Goal: Task Accomplishment & Management: Manage account settings

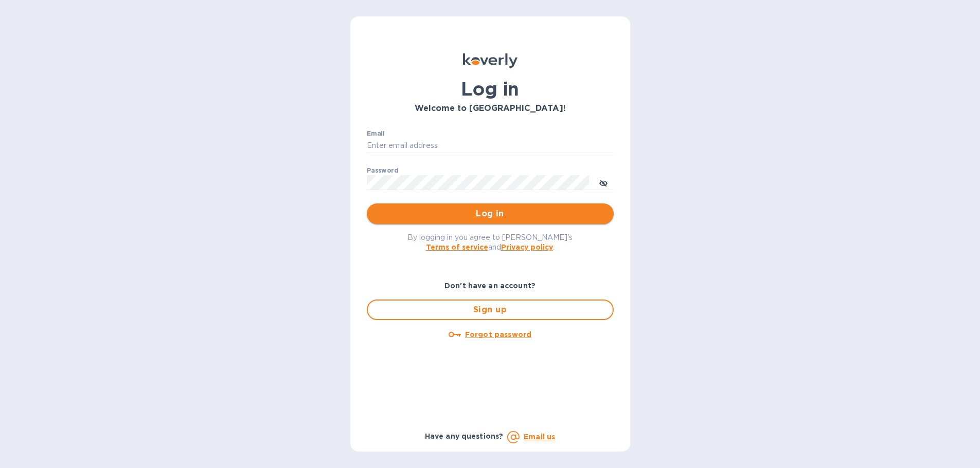
type input "[EMAIL_ADDRESS][DOMAIN_NAME]"
click at [470, 219] on span "Log in" at bounding box center [490, 214] width 230 height 12
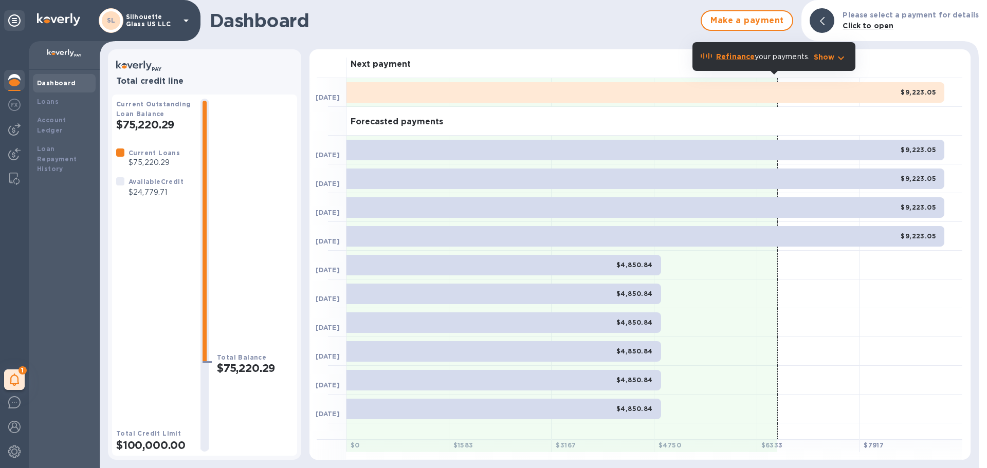
click at [825, 55] on p "Show" at bounding box center [824, 57] width 21 height 10
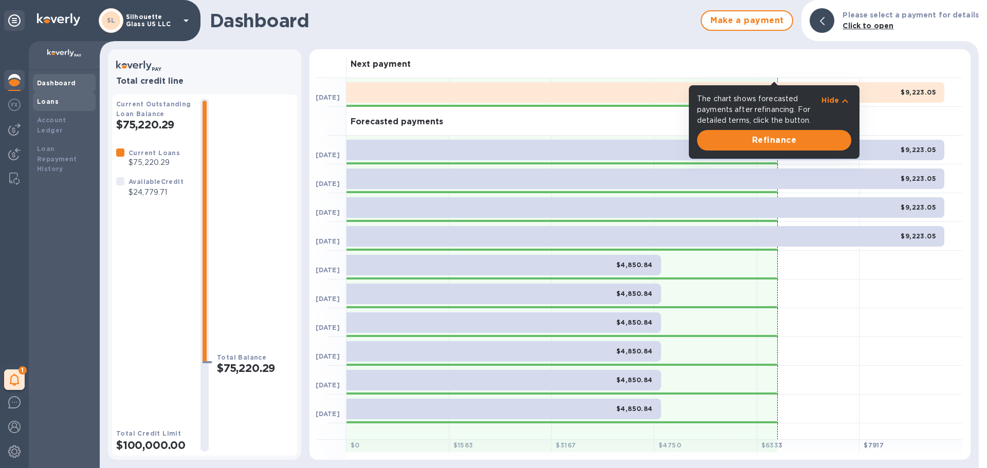
click at [52, 106] on div "Loans" at bounding box center [64, 102] width 55 height 10
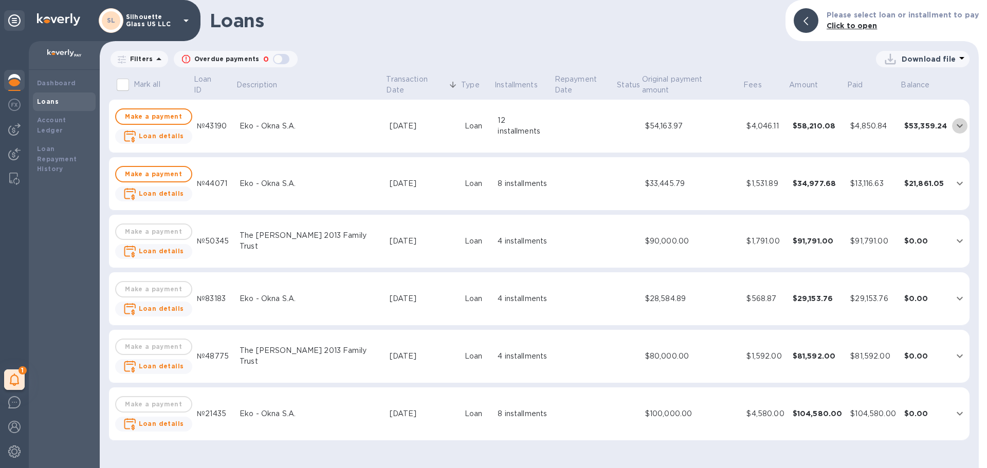
click at [960, 125] on icon "expand row" at bounding box center [960, 126] width 12 height 12
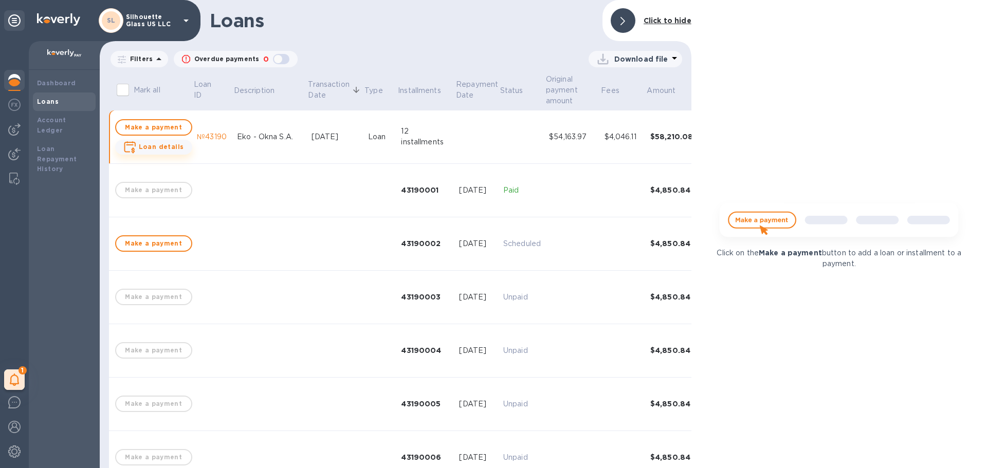
click at [148, 147] on b "Loan details" at bounding box center [161, 147] width 45 height 8
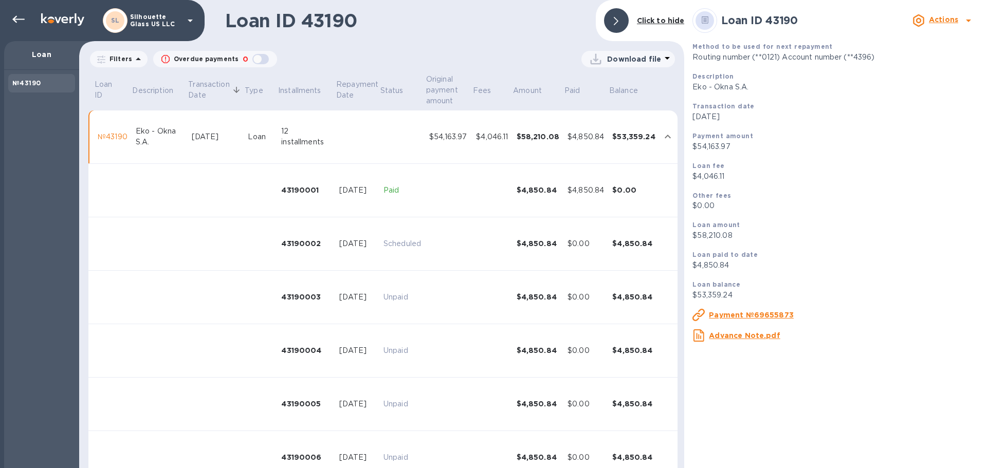
click at [132, 60] on icon at bounding box center [138, 59] width 12 height 12
click at [946, 21] on b "Actions" at bounding box center [943, 19] width 29 height 8
click at [905, 63] on b "Change payment method" at bounding box center [917, 63] width 99 height 8
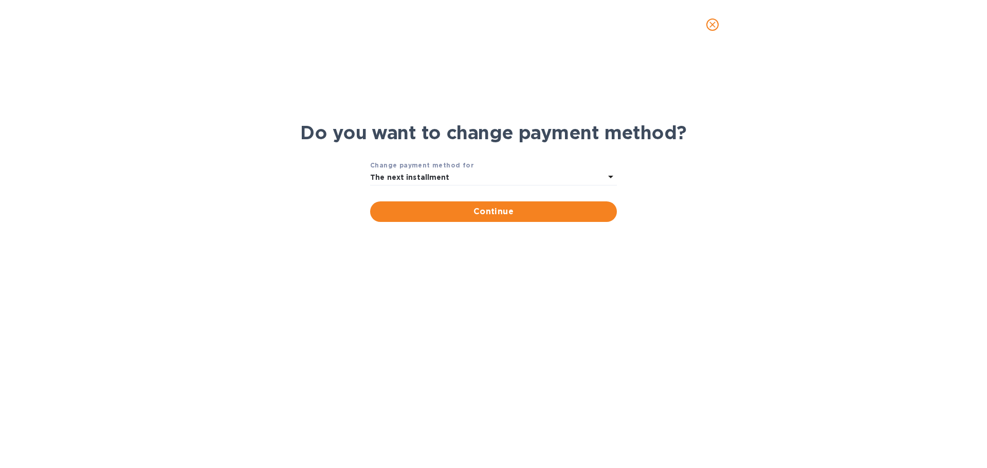
click at [482, 182] on div "The next installment" at bounding box center [487, 178] width 234 height 14
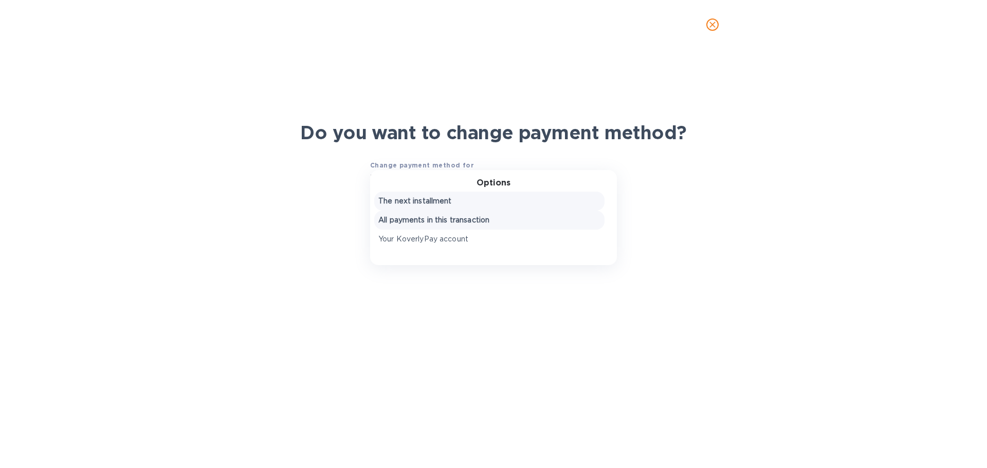
click at [421, 222] on p "All payments in this transaction" at bounding box center [489, 220] width 222 height 11
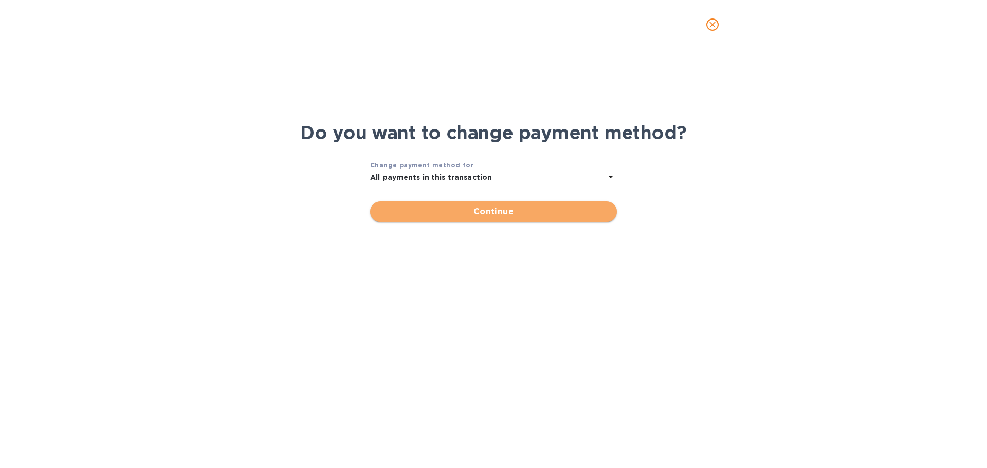
click at [466, 214] on span "Continue" at bounding box center [493, 212] width 230 height 12
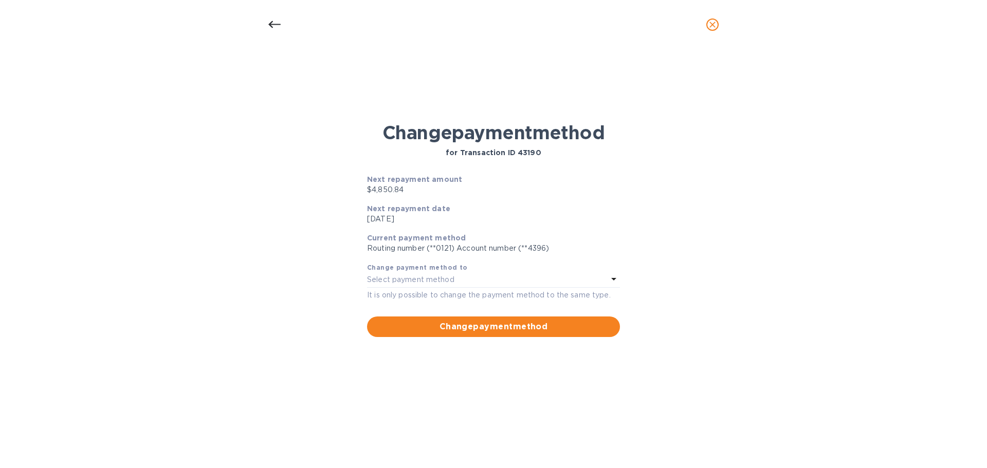
click at [587, 276] on div "Select payment method" at bounding box center [487, 280] width 241 height 14
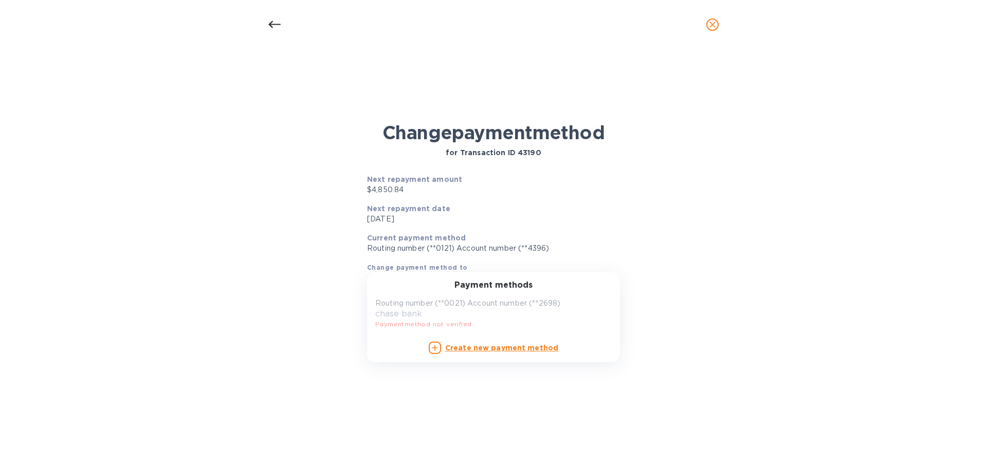
click at [431, 327] on div "Routing number (**0021) Account number (**2698) chase bank Payment method not v…" at bounding box center [489, 314] width 237 height 40
click at [808, 174] on div "Change payment method for Transaction ID 43190 Next repayment amount $4,850.84 …" at bounding box center [493, 269] width 971 height 347
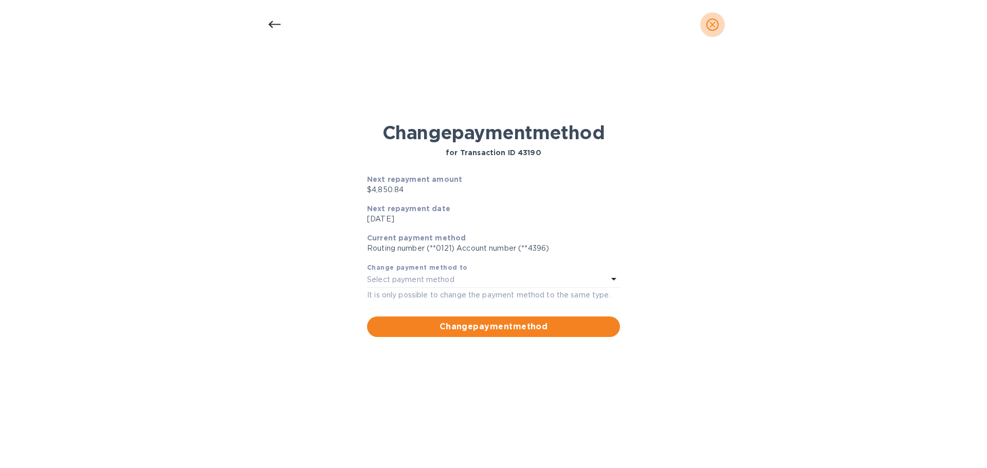
click at [713, 24] on icon "close" at bounding box center [713, 25] width 6 height 6
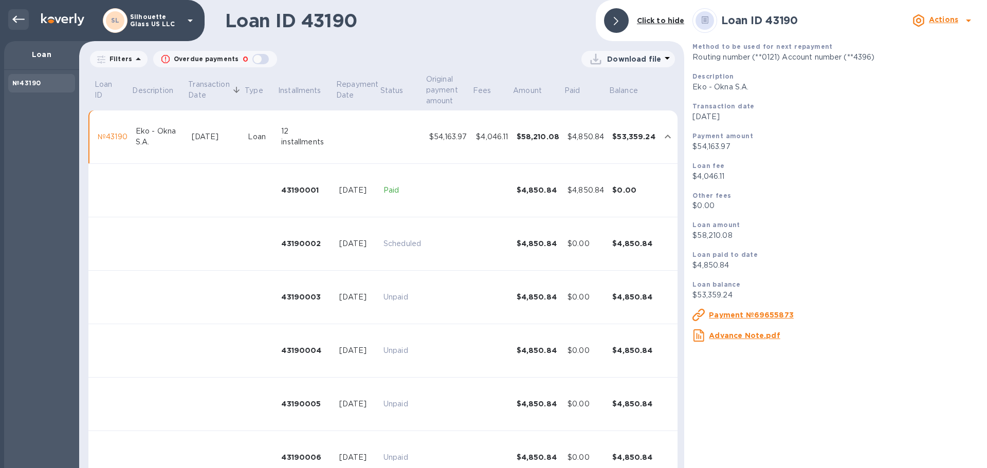
click at [13, 22] on icon at bounding box center [18, 19] width 12 height 12
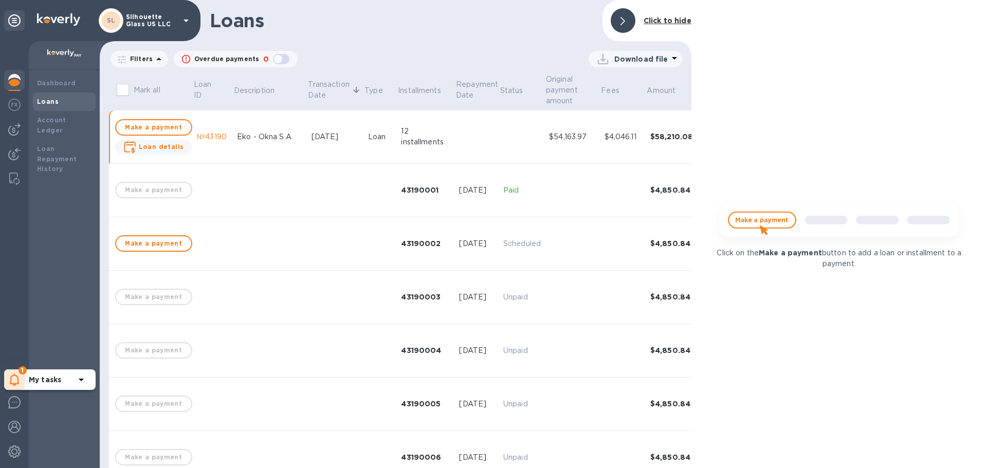
click at [55, 378] on b "My tasks" at bounding box center [45, 380] width 32 height 8
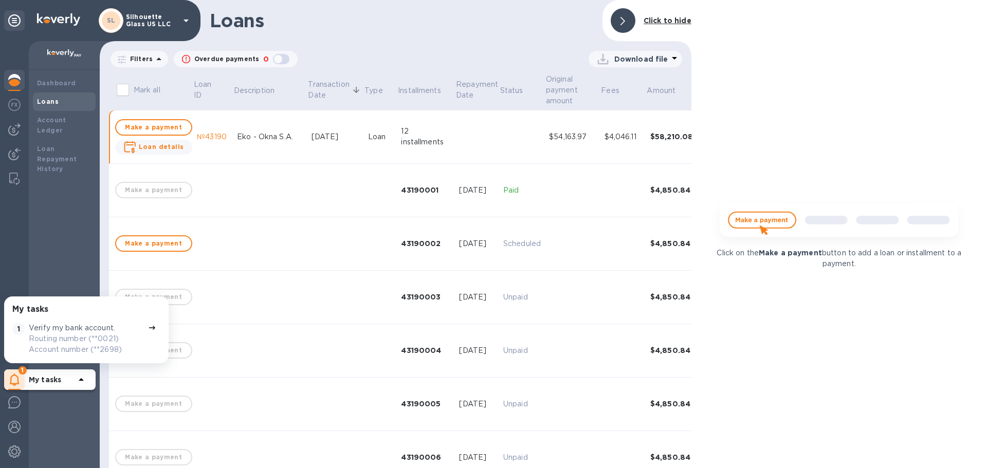
click at [79, 338] on p "Routing number (**0021) Account number (**2698)" at bounding box center [86, 345] width 115 height 22
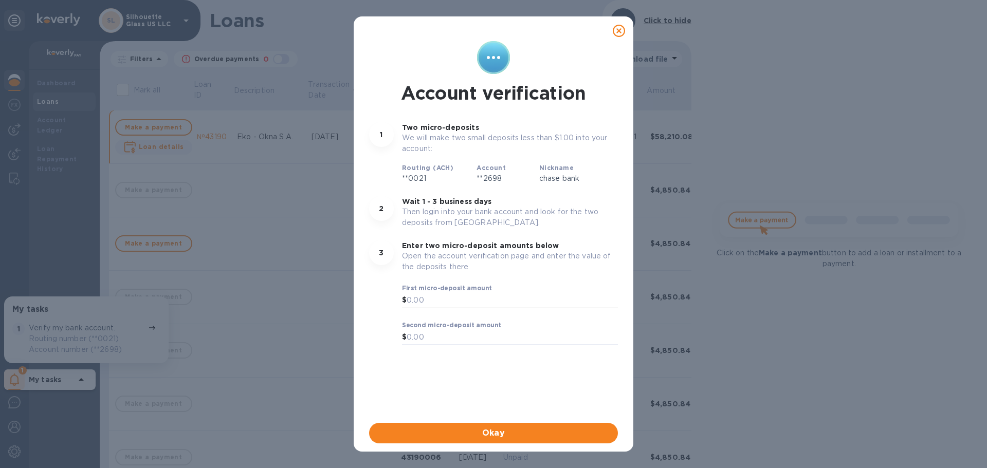
click at [435, 296] on input "text" at bounding box center [512, 300] width 211 height 15
type input "0.47"
click at [451, 332] on input "text" at bounding box center [512, 337] width 211 height 15
type input "0.98"
click at [443, 302] on input "0.47" at bounding box center [512, 300] width 211 height 15
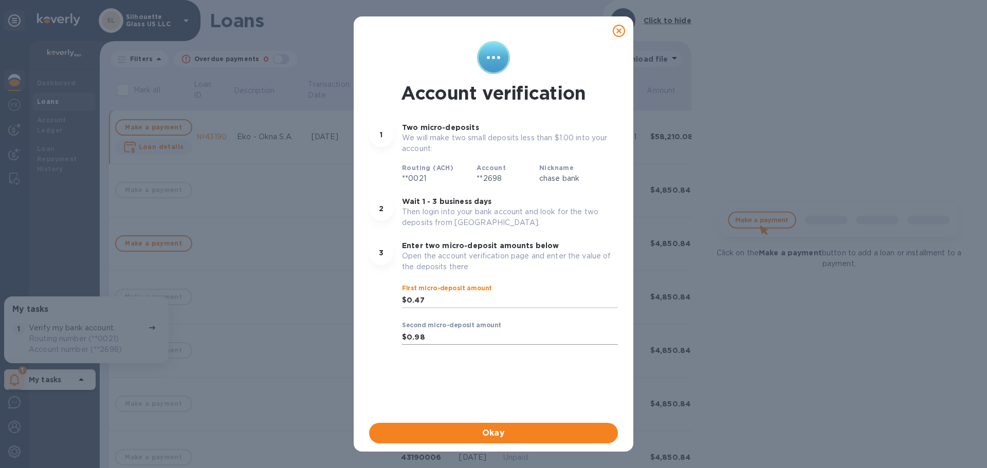
drag, startPoint x: 428, startPoint y: 306, endPoint x: 408, endPoint y: 334, distance: 35.0
click at [398, 314] on div "3 Enter two micro-deposit amounts below Open the account verification page and …" at bounding box center [493, 299] width 261 height 131
drag, startPoint x: 436, startPoint y: 338, endPoint x: 387, endPoint y: 335, distance: 48.9
click at [387, 335] on div "3 Enter two micro-deposit amounts below Open the account verification page and …" at bounding box center [493, 299] width 261 height 131
drag, startPoint x: 434, startPoint y: 297, endPoint x: 365, endPoint y: 297, distance: 69.4
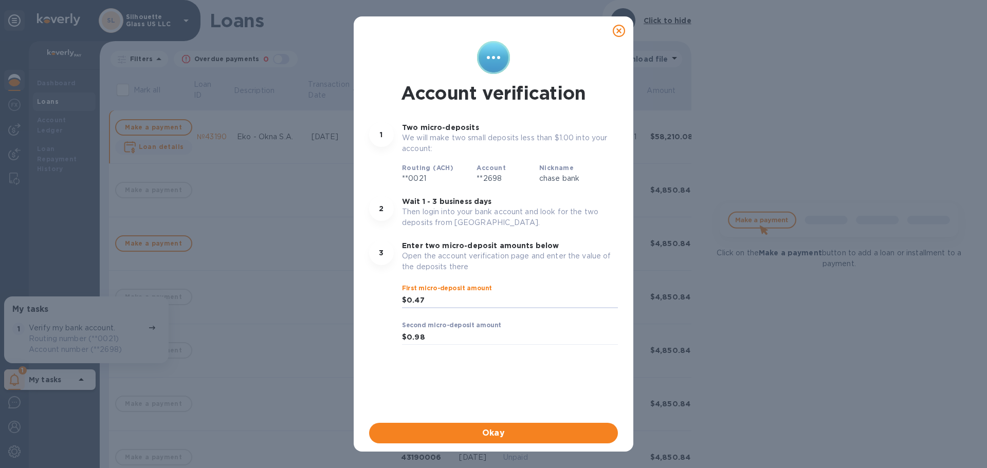
click at [365, 297] on div "3 Enter two micro-deposit amounts below Open the account verification page and …" at bounding box center [493, 299] width 261 height 131
click at [433, 337] on input "0.98" at bounding box center [512, 337] width 211 height 15
click at [441, 299] on input "0.47" at bounding box center [512, 300] width 211 height 15
click at [432, 338] on input "0.98" at bounding box center [512, 337] width 211 height 15
click at [424, 296] on input "0.47" at bounding box center [512, 300] width 211 height 15
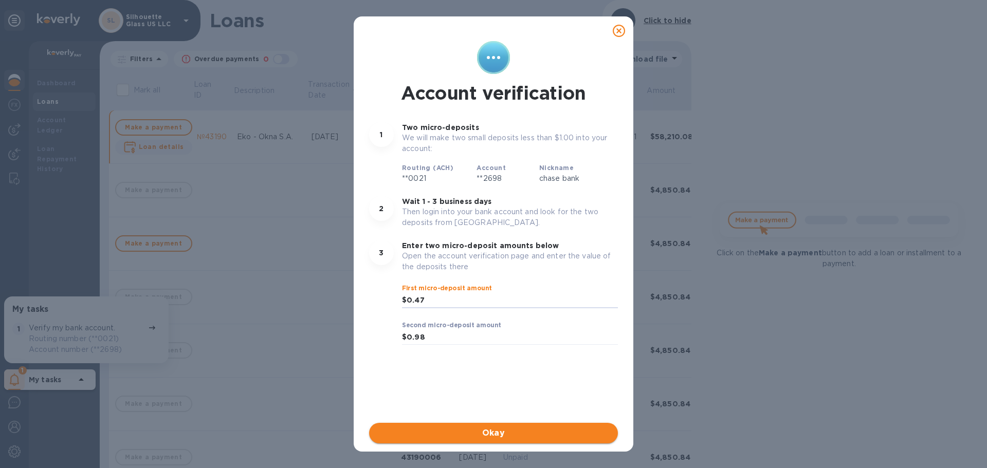
click at [499, 433] on span "Okay" at bounding box center [493, 433] width 232 height 12
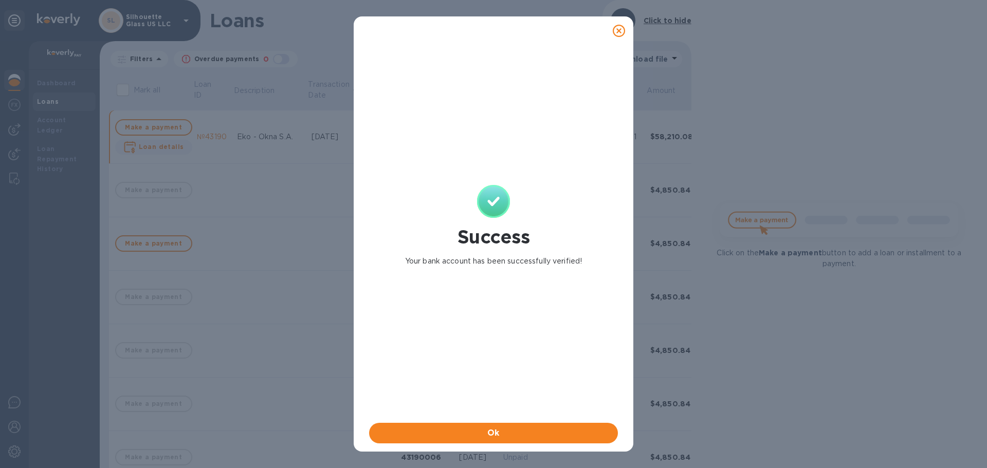
click at [503, 421] on div "Ok" at bounding box center [493, 433] width 253 height 25
click at [508, 426] on button "Ok" at bounding box center [493, 433] width 249 height 21
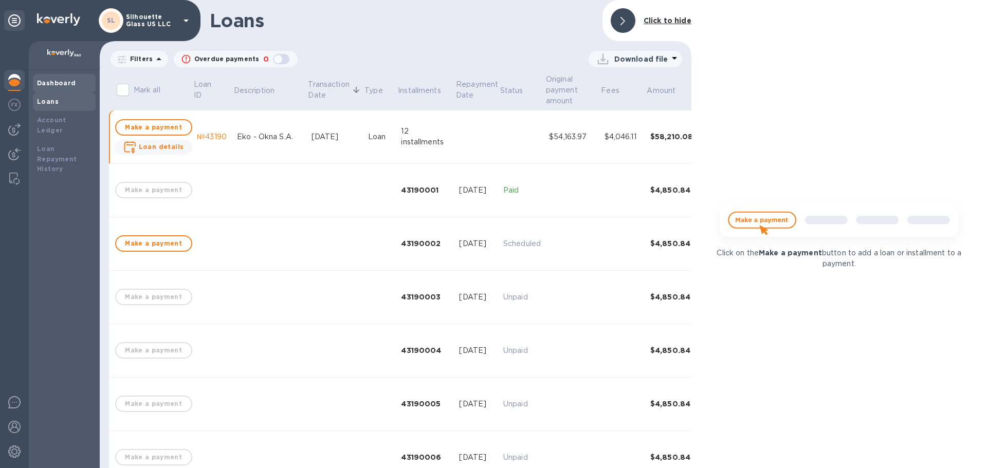
click at [60, 83] on b "Dashboard" at bounding box center [56, 83] width 39 height 8
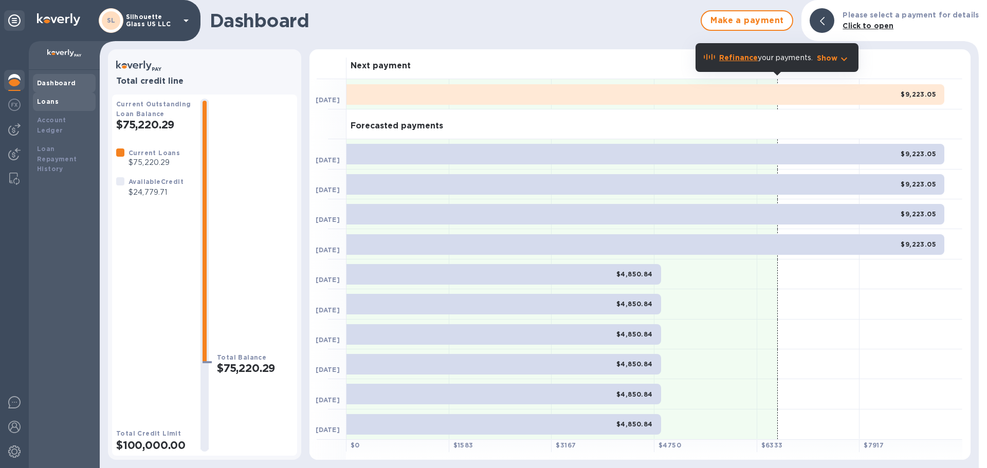
click at [63, 99] on div "Loans" at bounding box center [64, 102] width 55 height 10
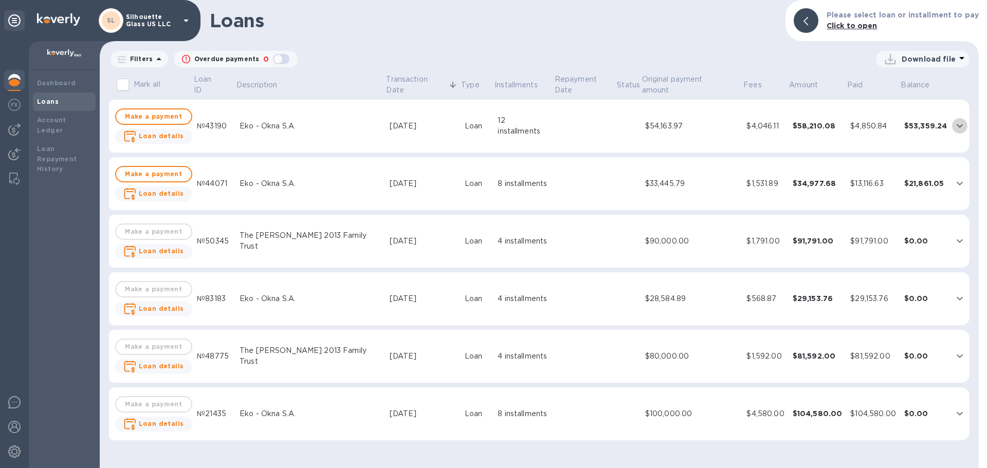
click at [956, 127] on icon "expand row" at bounding box center [960, 126] width 12 height 12
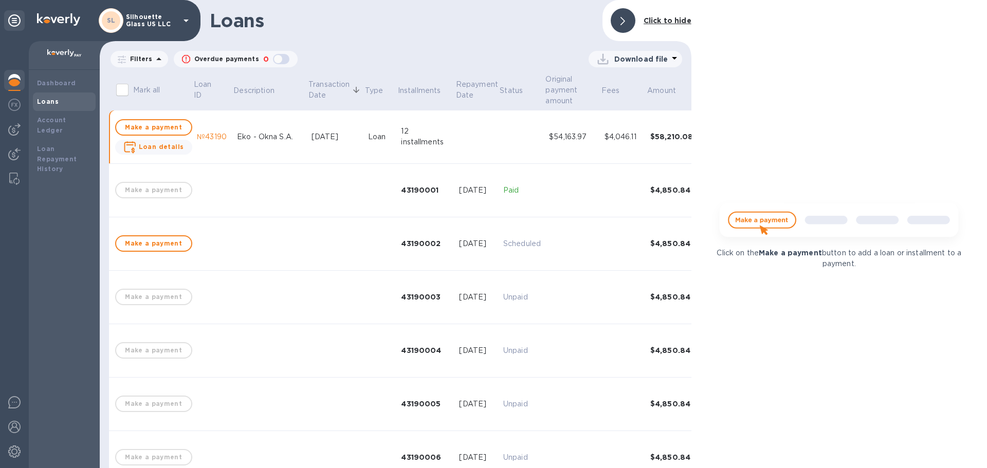
click at [148, 57] on p "Filters" at bounding box center [139, 59] width 27 height 9
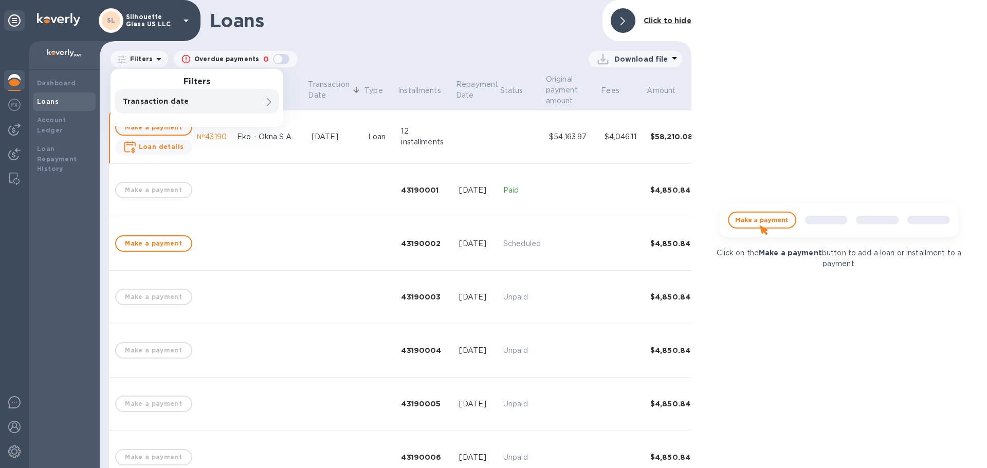
click at [395, 38] on div "Loans Click to hide" at bounding box center [396, 20] width 592 height 41
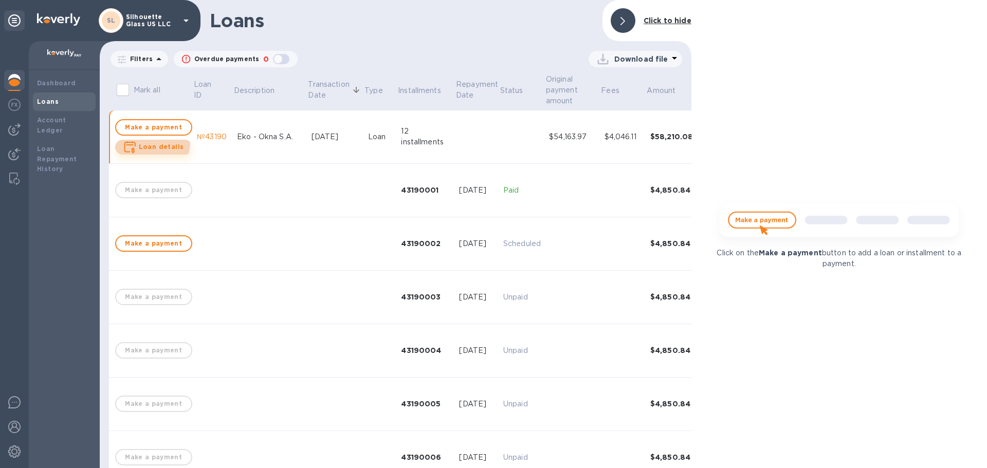
click at [148, 142] on span "Loan details" at bounding box center [161, 147] width 45 height 10
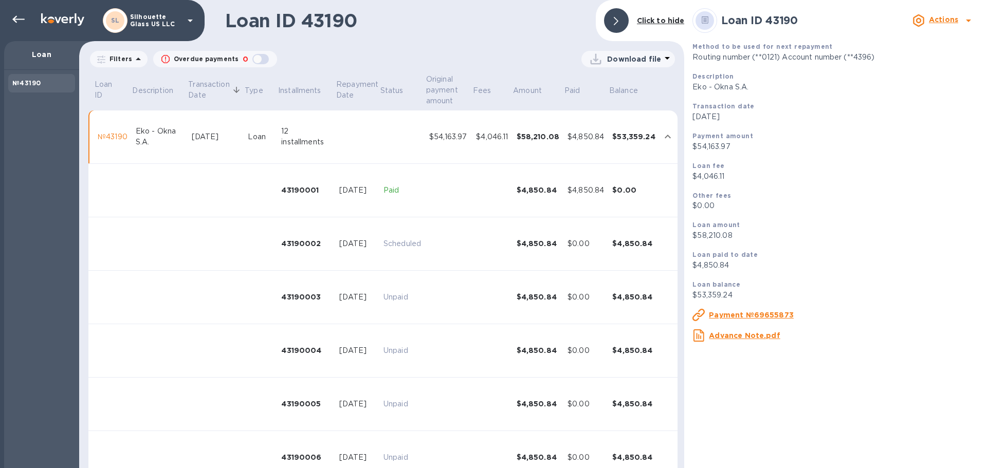
click at [936, 21] on b "Actions" at bounding box center [943, 19] width 29 height 8
click at [892, 61] on b "Change payment method" at bounding box center [917, 63] width 99 height 8
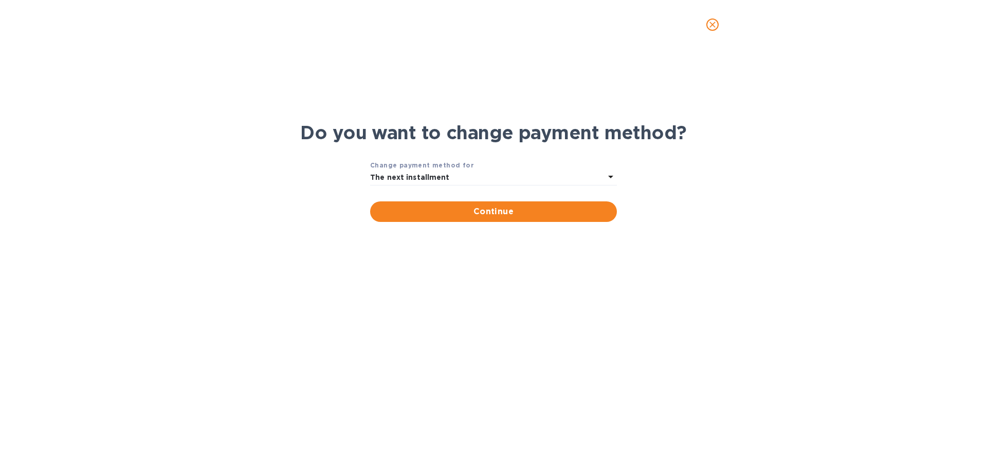
click at [500, 172] on div "The next installment" at bounding box center [487, 178] width 234 height 14
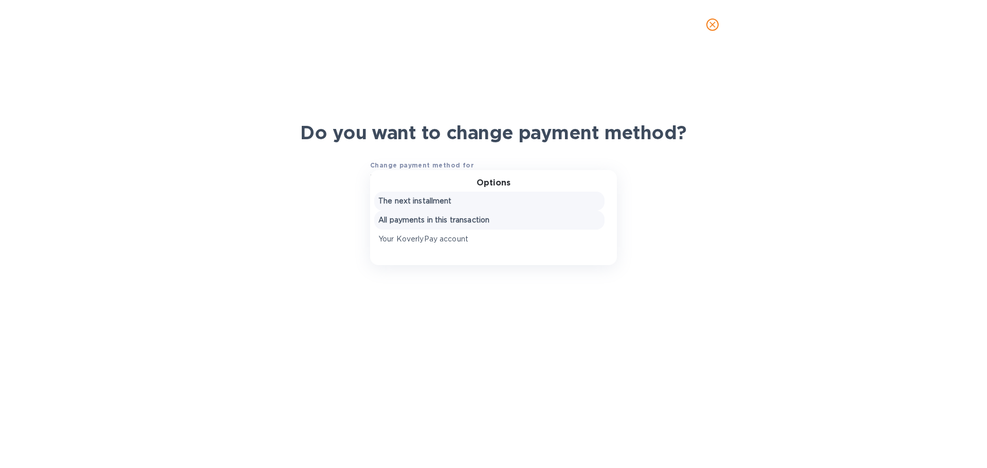
click at [450, 225] on p "All payments in this transaction" at bounding box center [489, 220] width 222 height 11
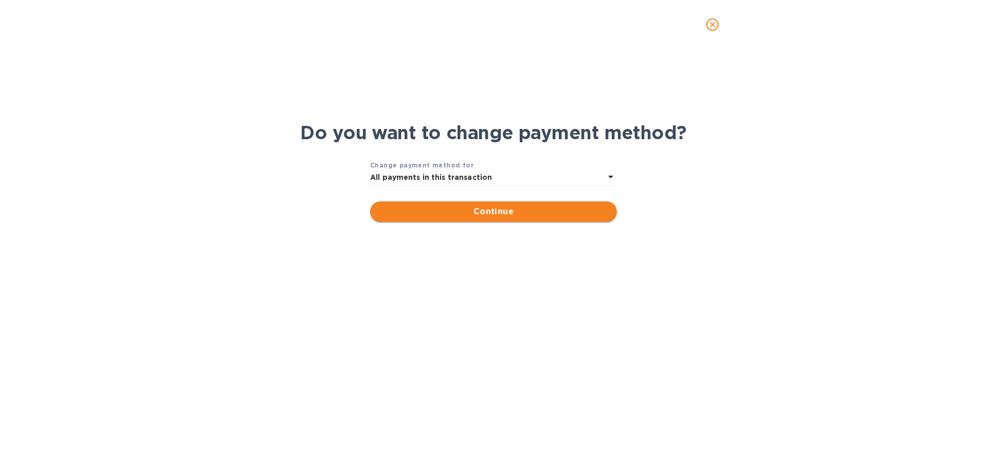
click at [483, 214] on span "Continue" at bounding box center [493, 212] width 230 height 12
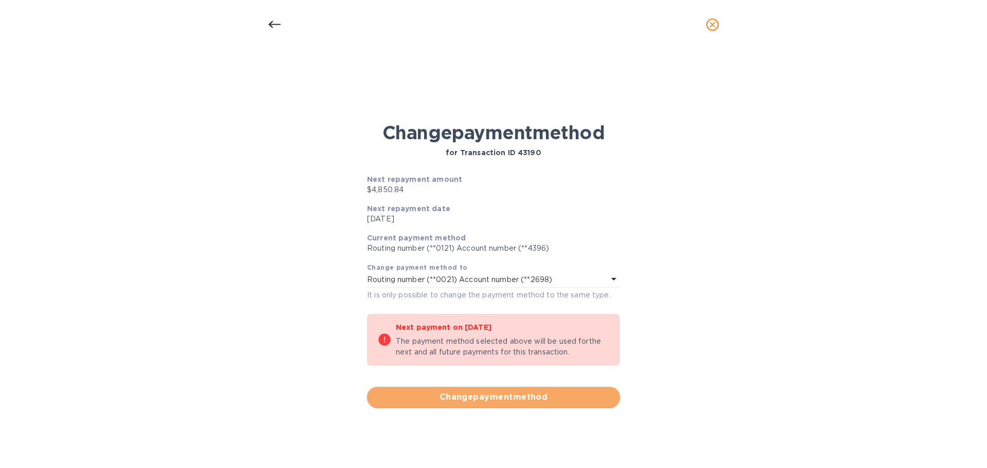
click at [518, 400] on span "Change payment method" at bounding box center [493, 397] width 237 height 12
